Goal: Task Accomplishment & Management: Manage account settings

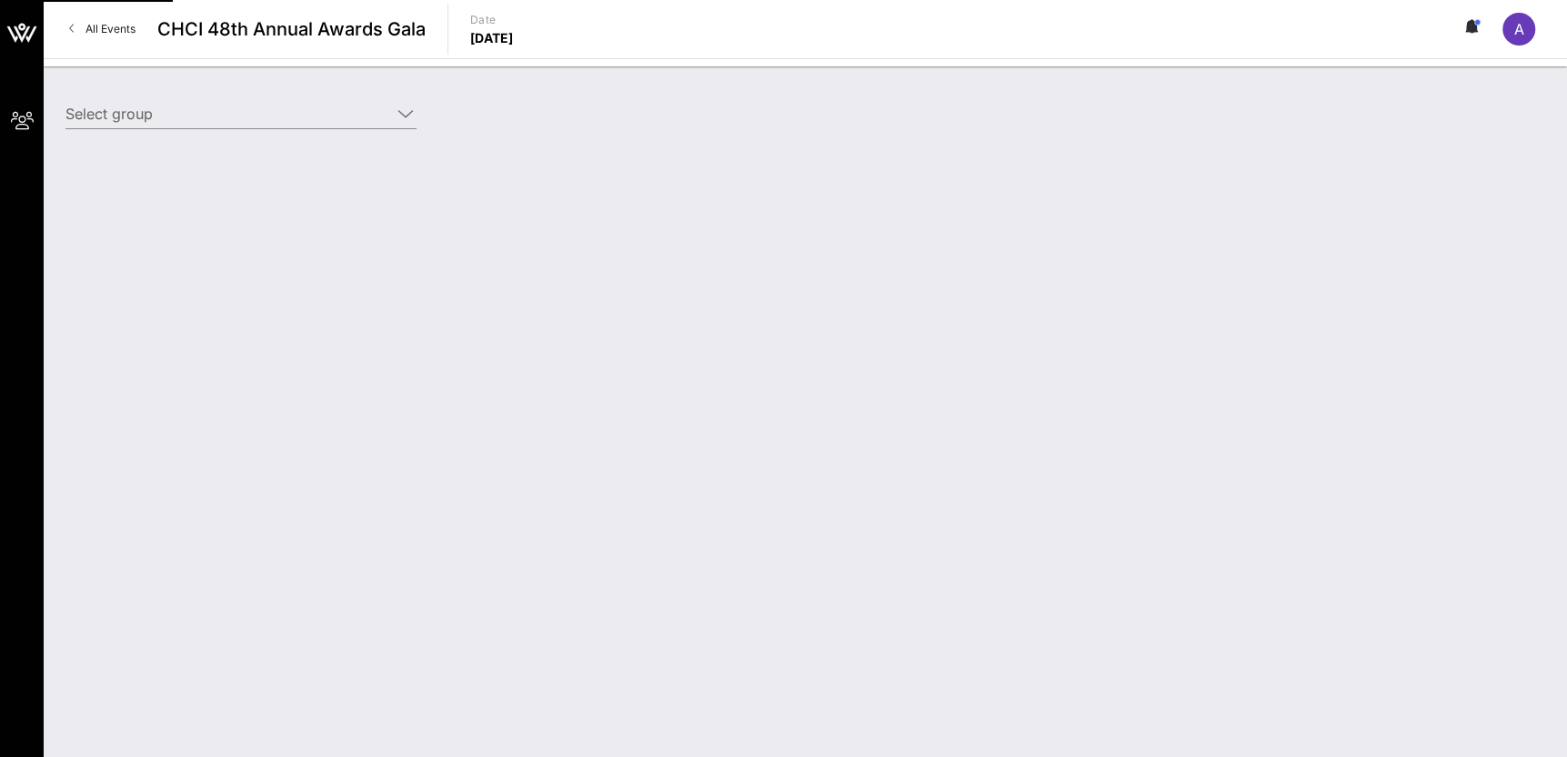
type input "[DEMOGRAPHIC_DATA] (AFSCME) ([DEMOGRAPHIC_DATA] (AFSCME)) [[PERSON_NAME], [EMAI…"
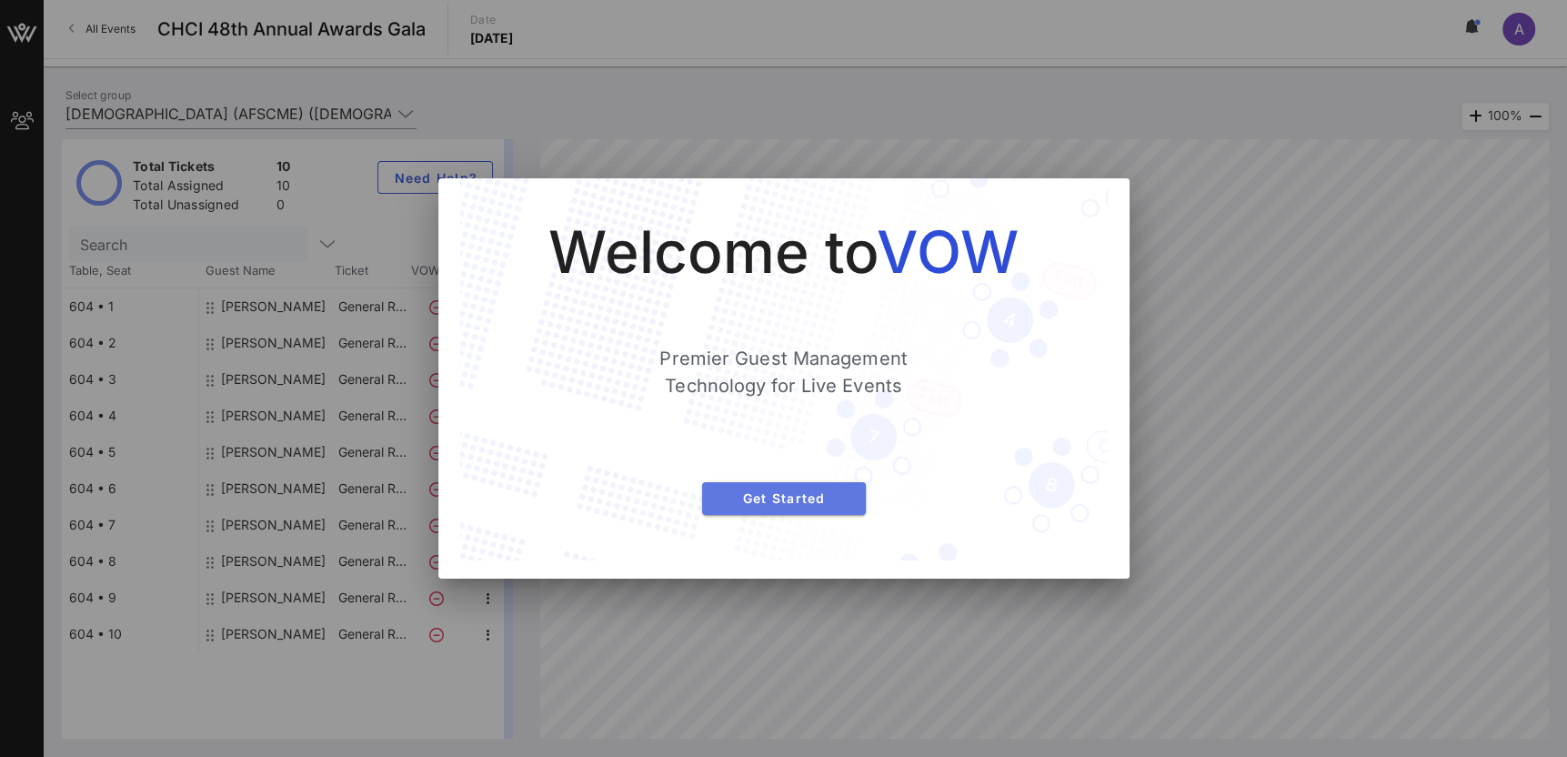
click at [820, 497] on span "Get Started" at bounding box center [784, 497] width 135 height 15
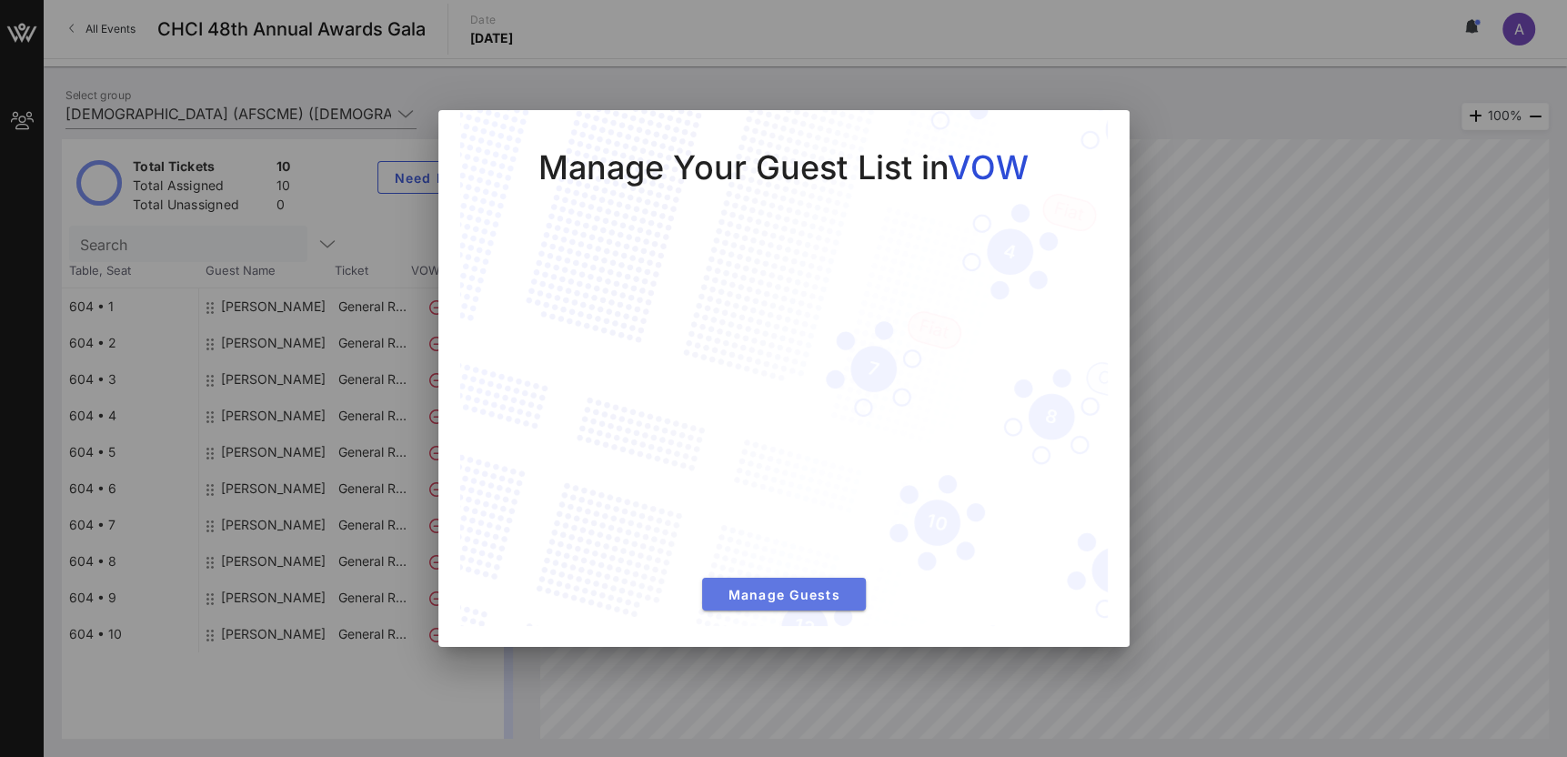
click at [816, 587] on span "Manage Guests" at bounding box center [784, 594] width 135 height 15
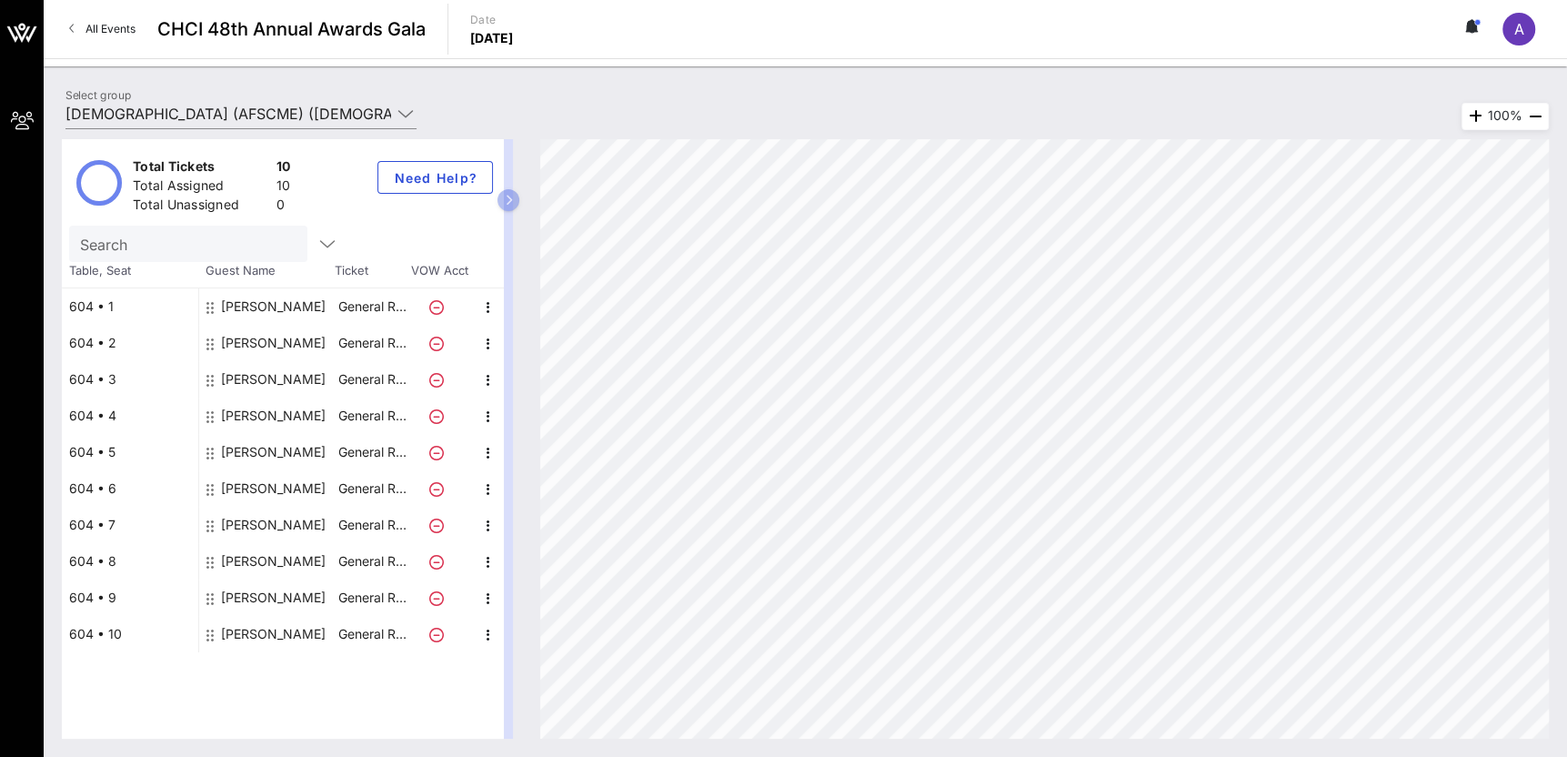
click at [1470, 34] on button at bounding box center [1472, 29] width 38 height 31
